Goal: Transaction & Acquisition: Purchase product/service

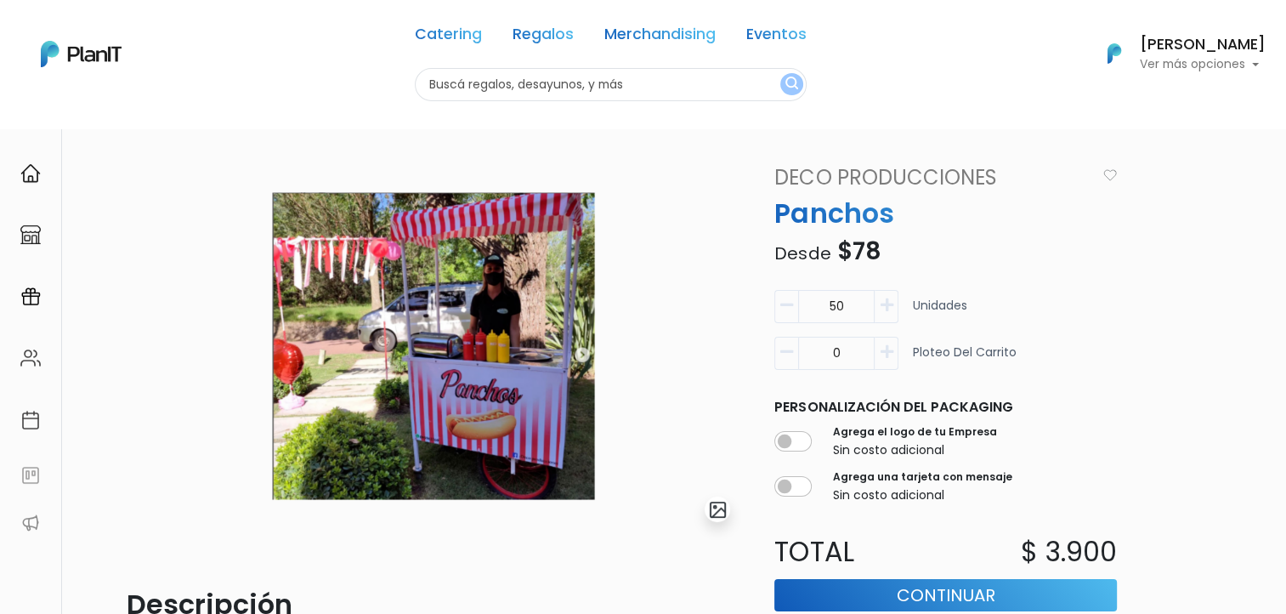
click at [473, 86] on input "text" at bounding box center [611, 84] width 392 height 33
click at [439, 87] on input "text" at bounding box center [611, 84] width 392 height 33
type input "protector"
click at [780, 73] on button "submit" at bounding box center [791, 84] width 23 height 22
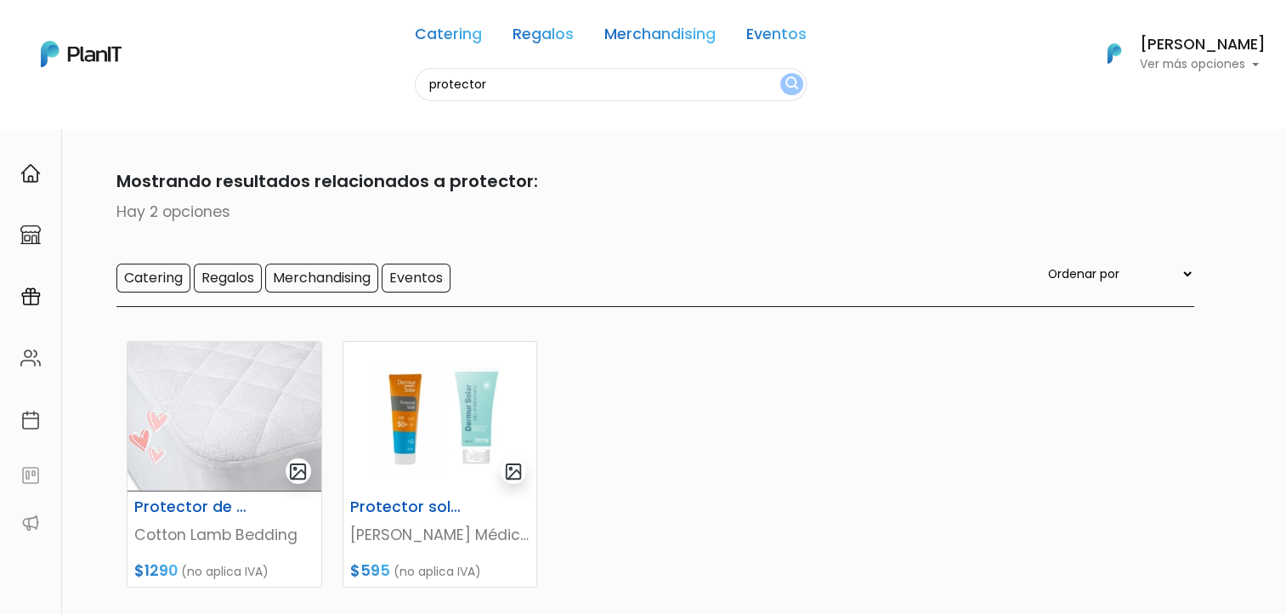
click at [461, 86] on input "protector" at bounding box center [611, 84] width 392 height 33
type input "pop"
click at [780, 73] on button "submit" at bounding box center [791, 84] width 23 height 22
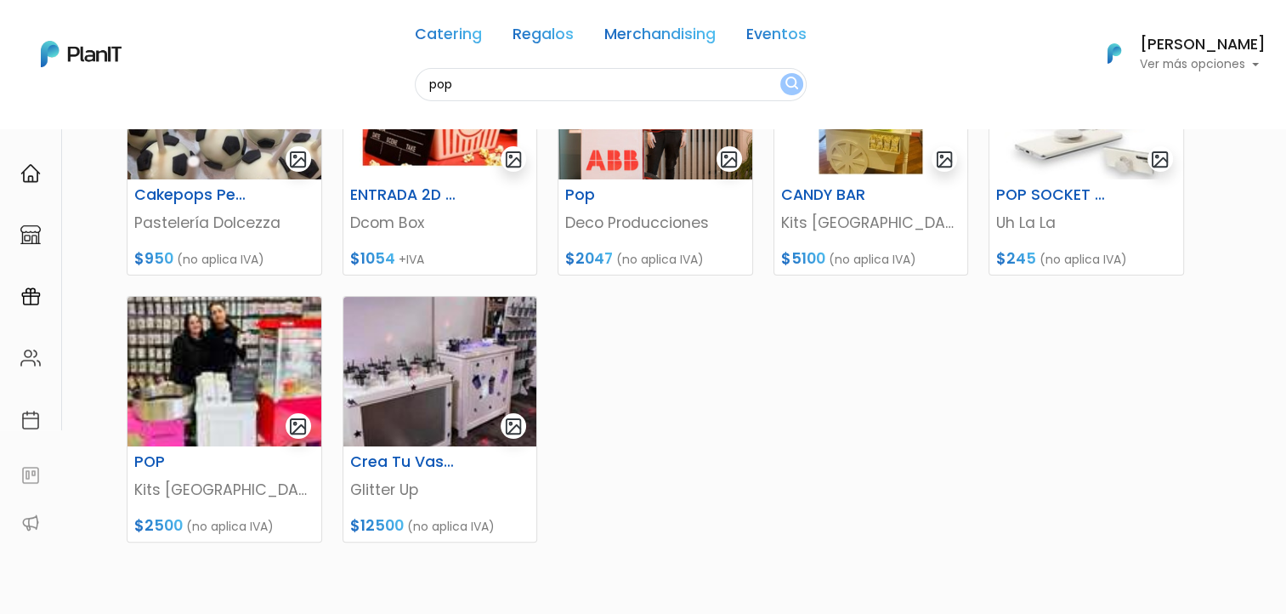
scroll to position [317, 0]
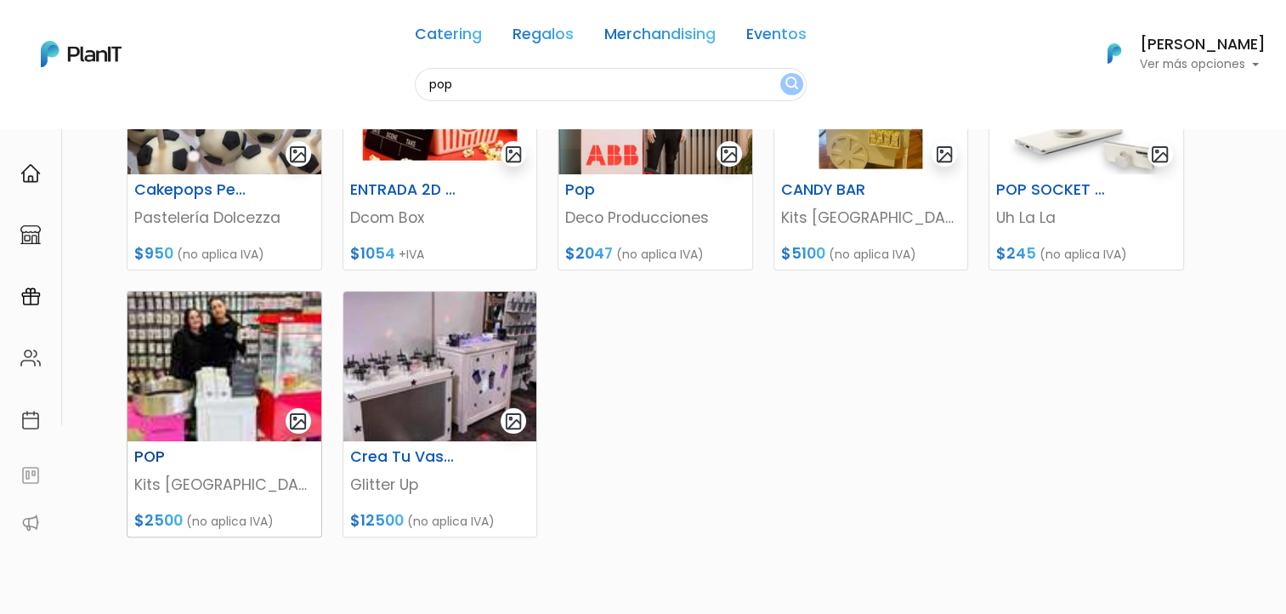
click at [185, 393] on img at bounding box center [224, 366] width 194 height 150
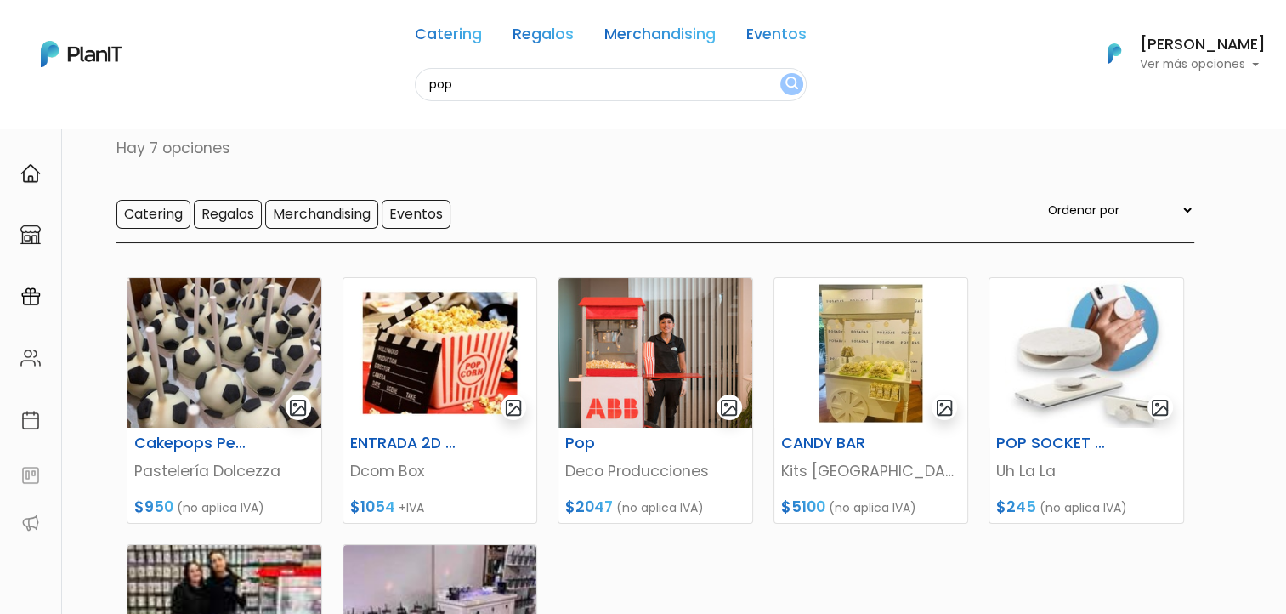
scroll to position [56, 0]
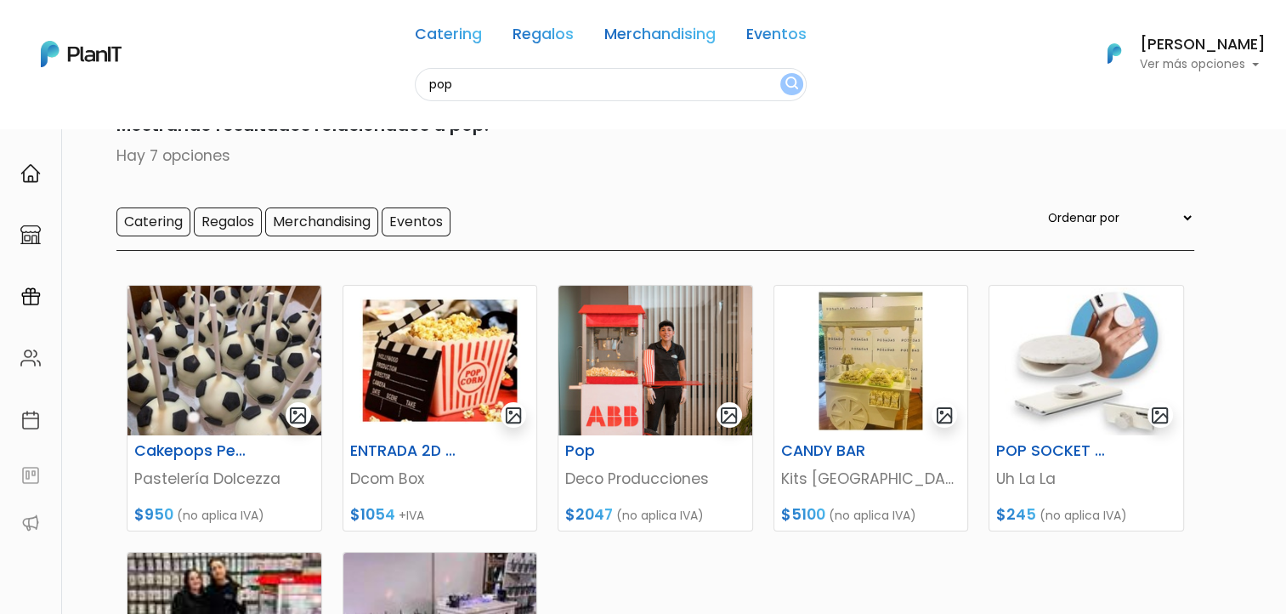
drag, startPoint x: 476, startPoint y: 89, endPoint x: 290, endPoint y: 90, distance: 186.1
click at [290, 90] on div "Catering Regalos Merchandising Eventos pop Catering Regalos Merchandising Event…" at bounding box center [643, 54] width 1286 height 94
type input "panch"
click at [780, 73] on button "submit" at bounding box center [791, 84] width 23 height 22
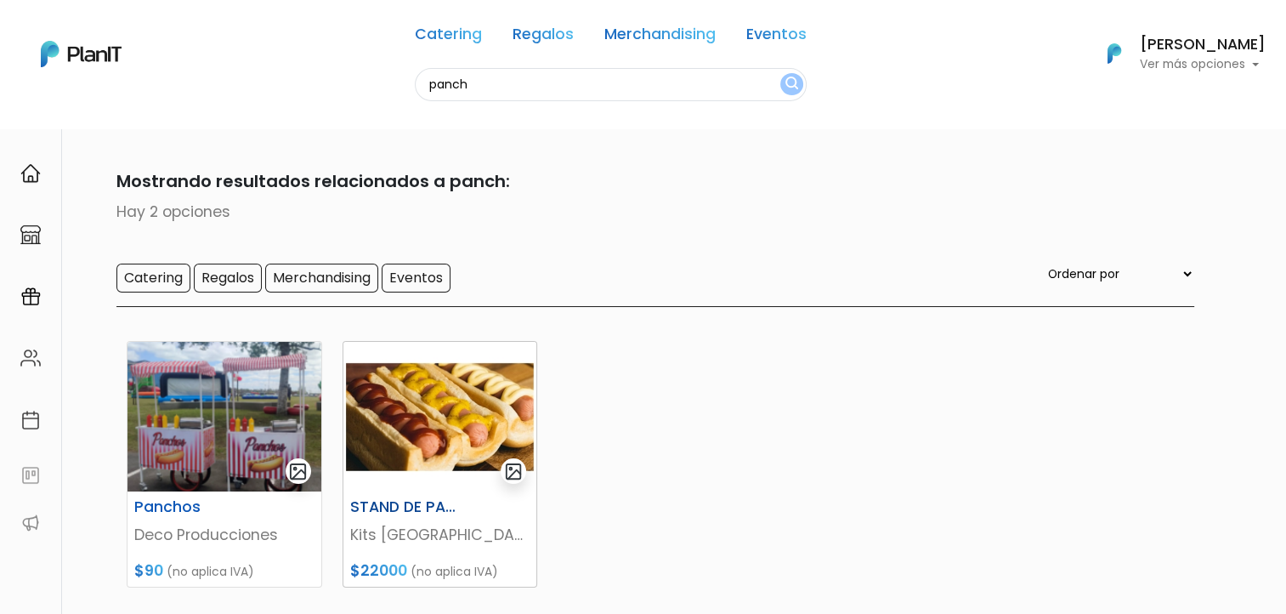
click at [453, 458] on img at bounding box center [440, 417] width 194 height 150
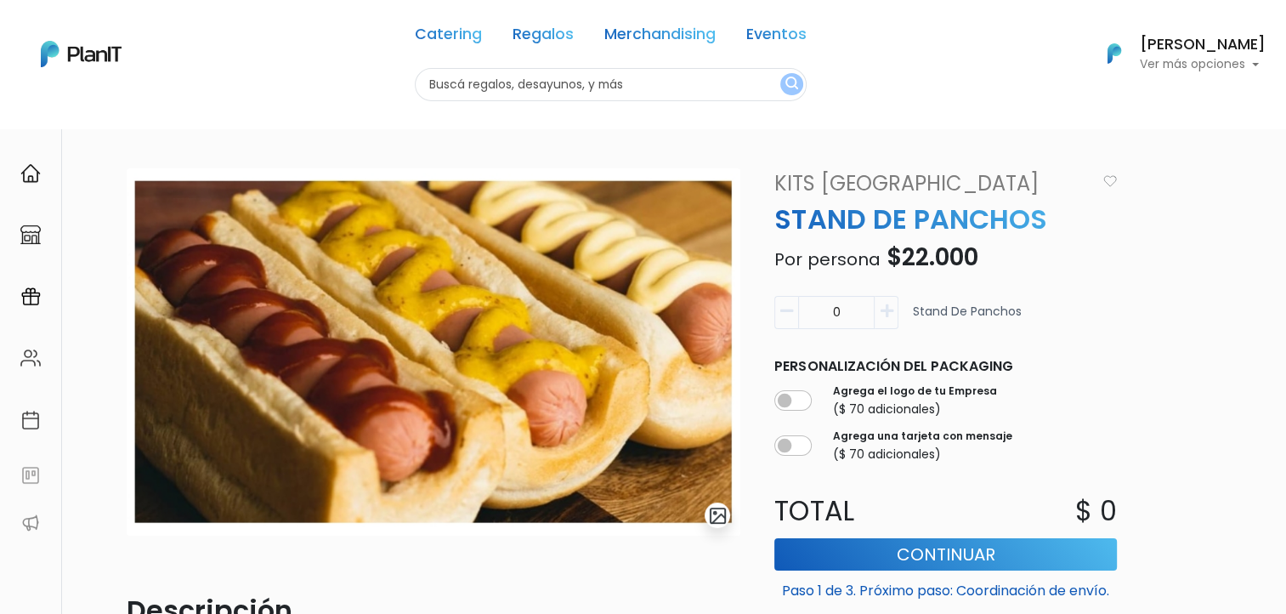
click at [884, 315] on icon "button" at bounding box center [886, 310] width 13 height 15
type input "1"
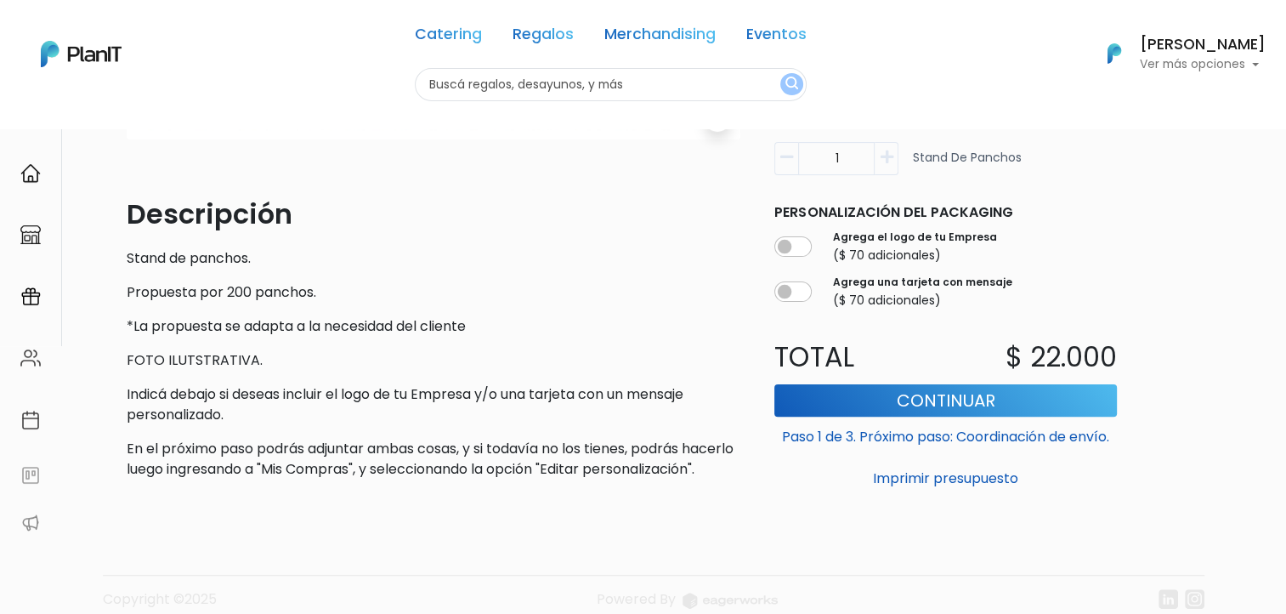
scroll to position [394, 0]
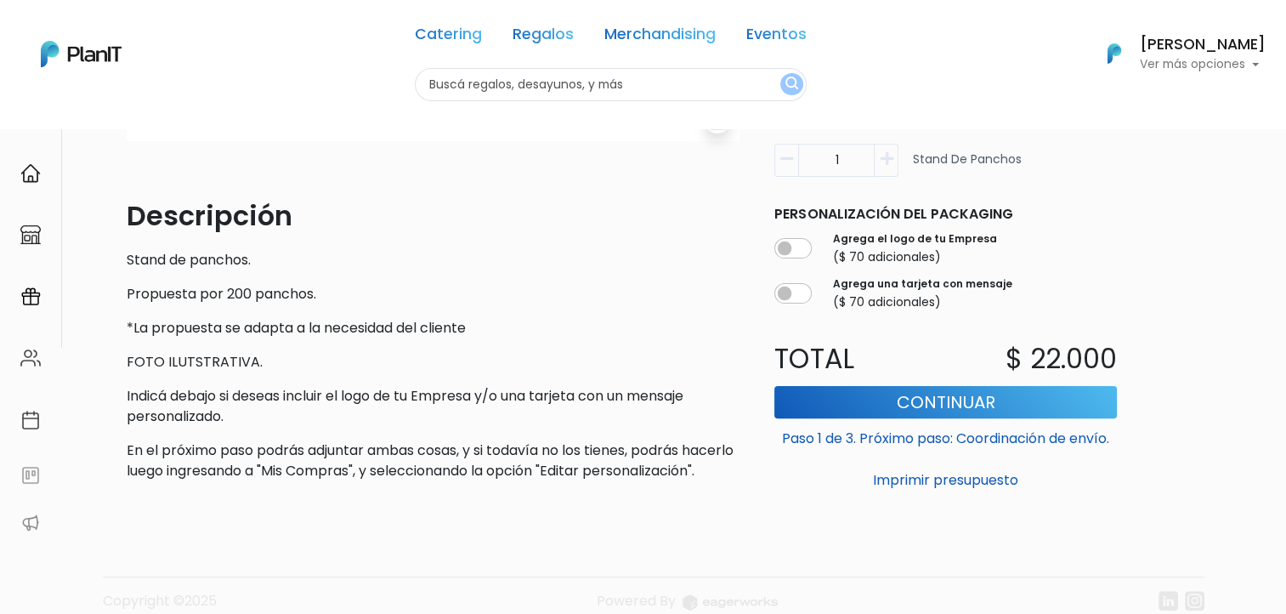
click at [454, 99] on input "text" at bounding box center [611, 84] width 392 height 33
type input "deco"
click at [780, 73] on button "submit" at bounding box center [791, 84] width 23 height 22
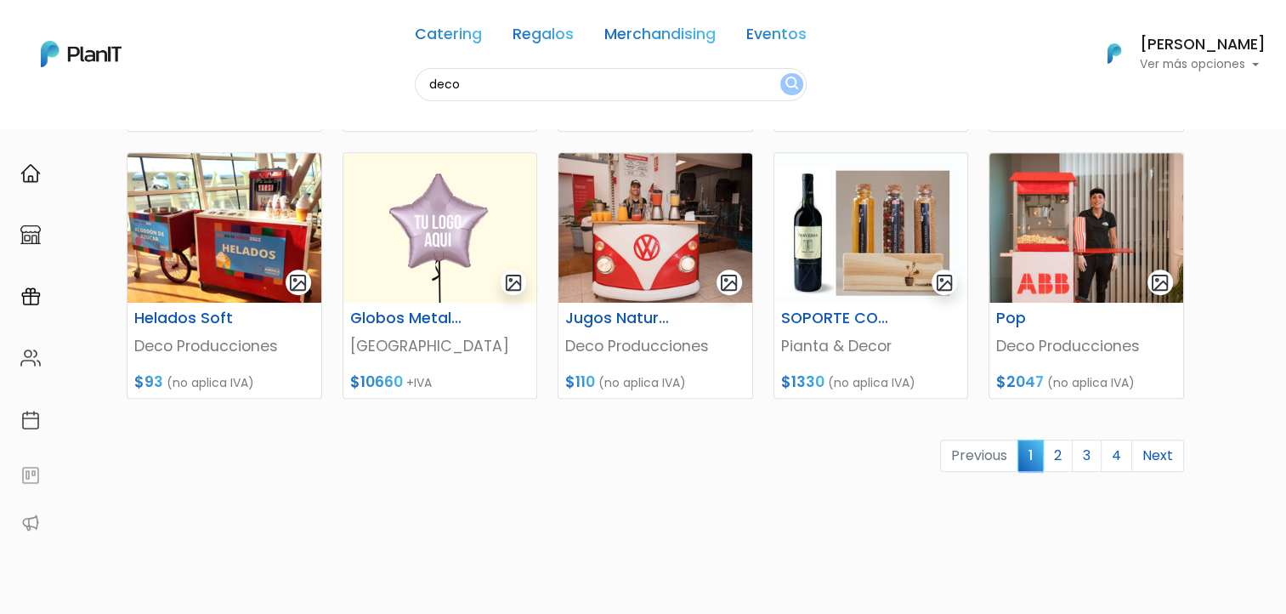
scroll to position [738, 0]
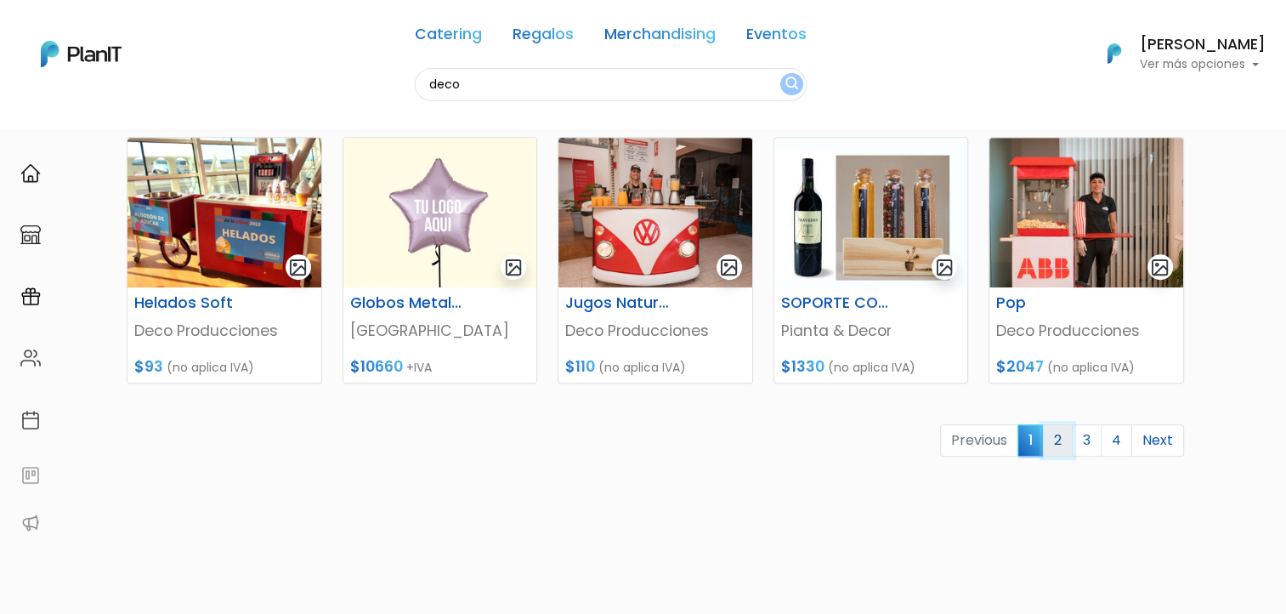
click at [1058, 441] on link "2" at bounding box center [1058, 440] width 30 height 32
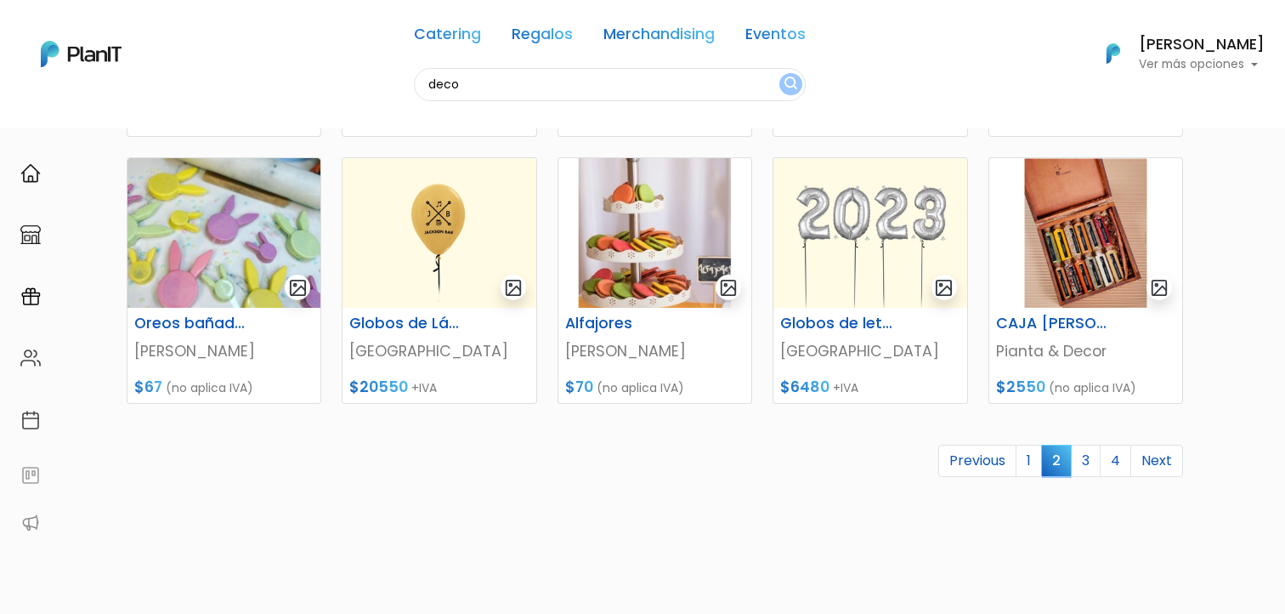
scroll to position [721, 0]
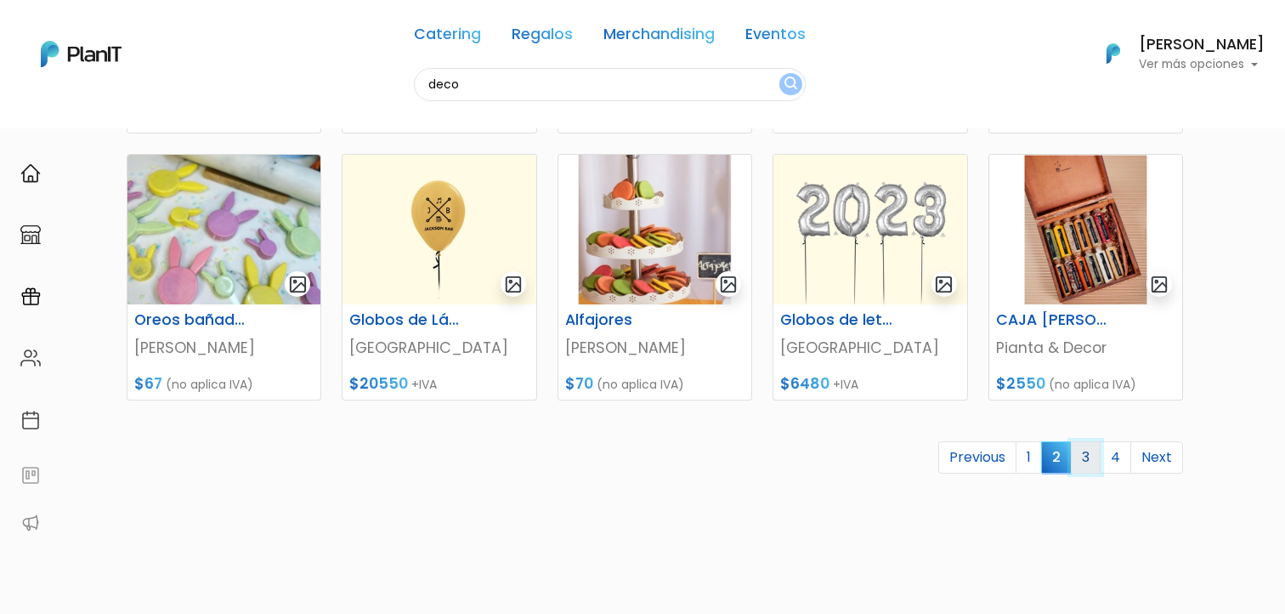
click at [1089, 456] on link "3" at bounding box center [1086, 457] width 30 height 32
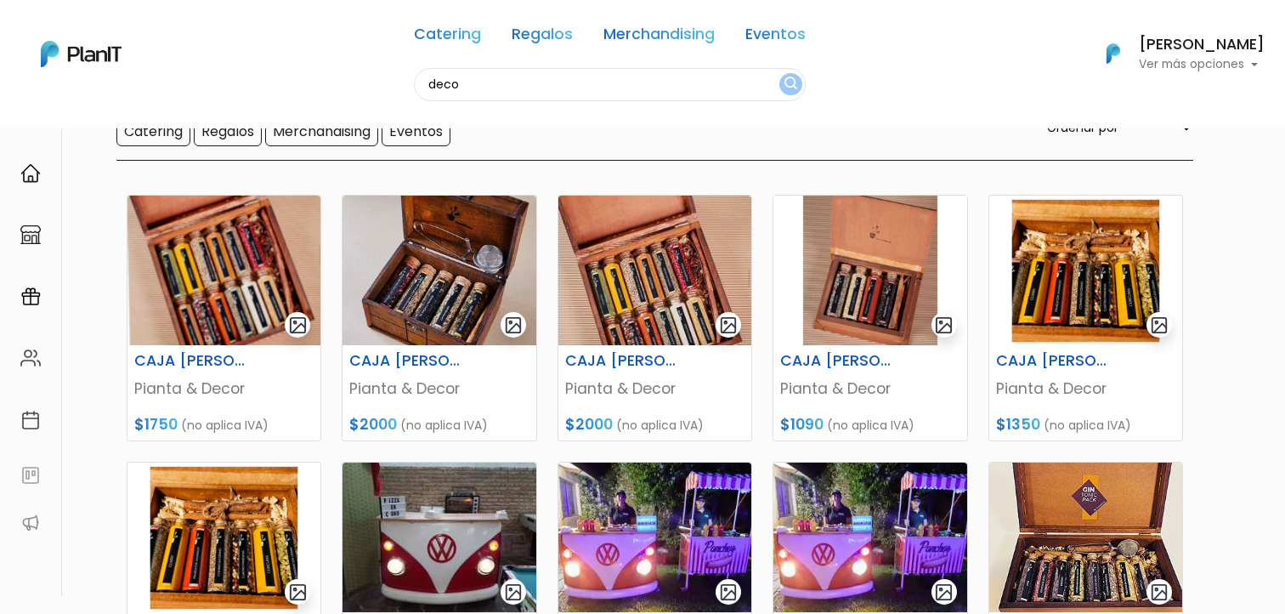
scroll to position [141, 0]
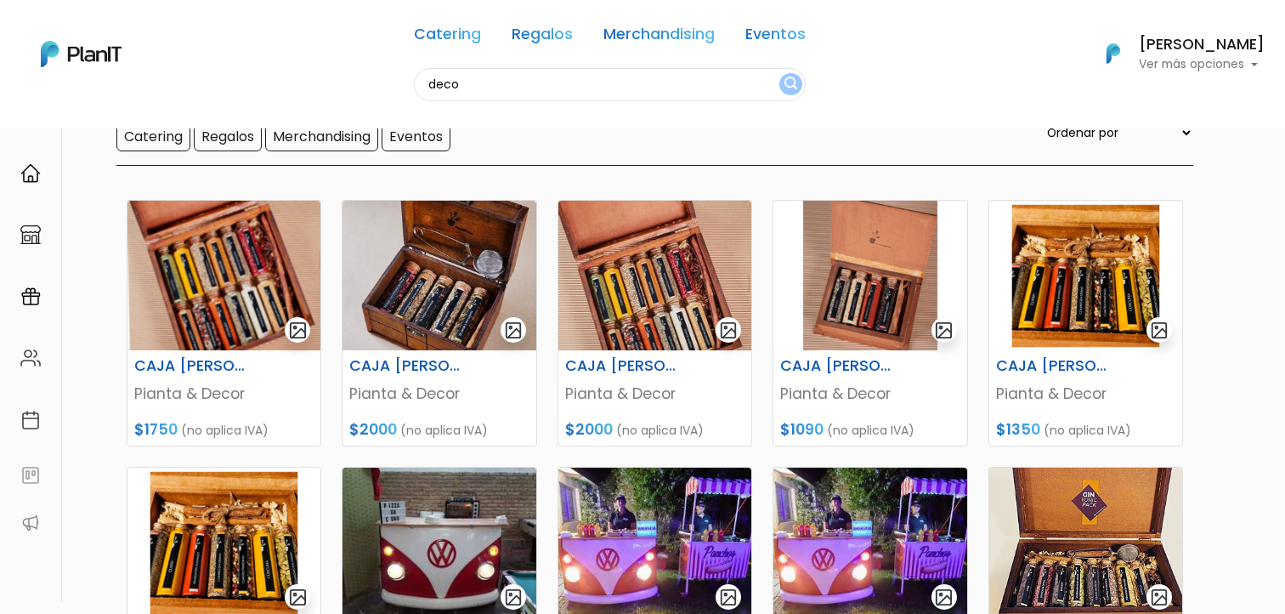
drag, startPoint x: 459, startPoint y: 82, endPoint x: 391, endPoint y: 84, distance: 68.0
click at [391, 84] on div "Catering Regalos Merchandising Eventos deco Catering Regalos Merchandising Even…" at bounding box center [642, 54] width 1285 height 94
type input "panch"
click at [779, 73] on button "submit" at bounding box center [790, 84] width 23 height 22
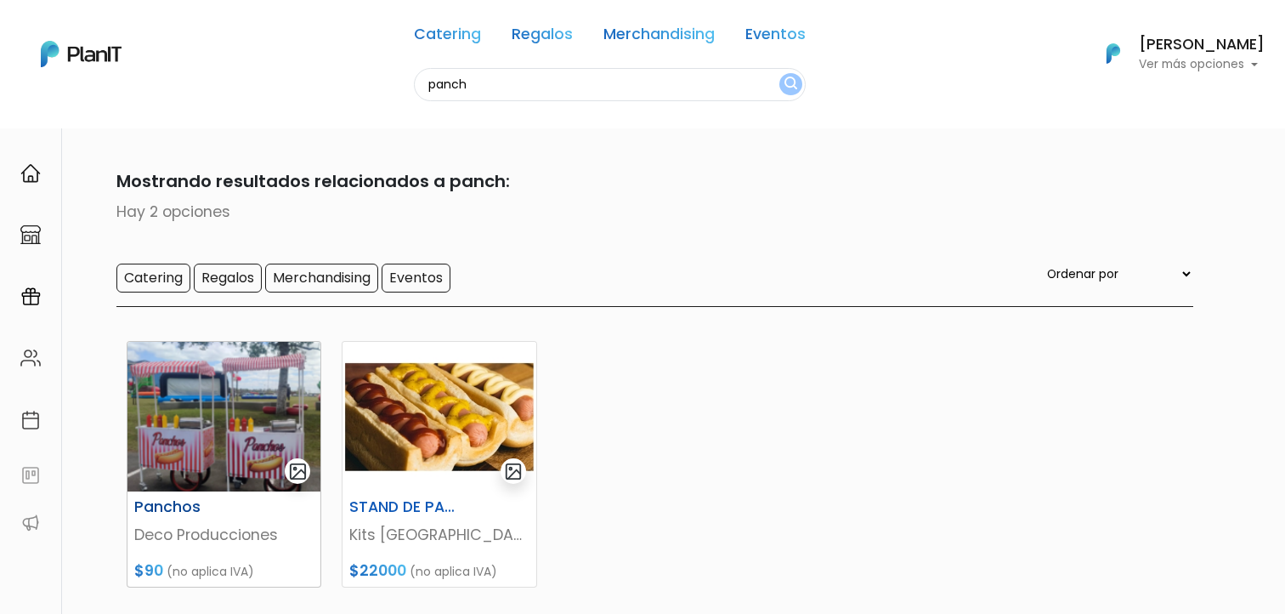
click at [203, 430] on img at bounding box center [223, 417] width 193 height 150
